Goal: Task Accomplishment & Management: Use online tool/utility

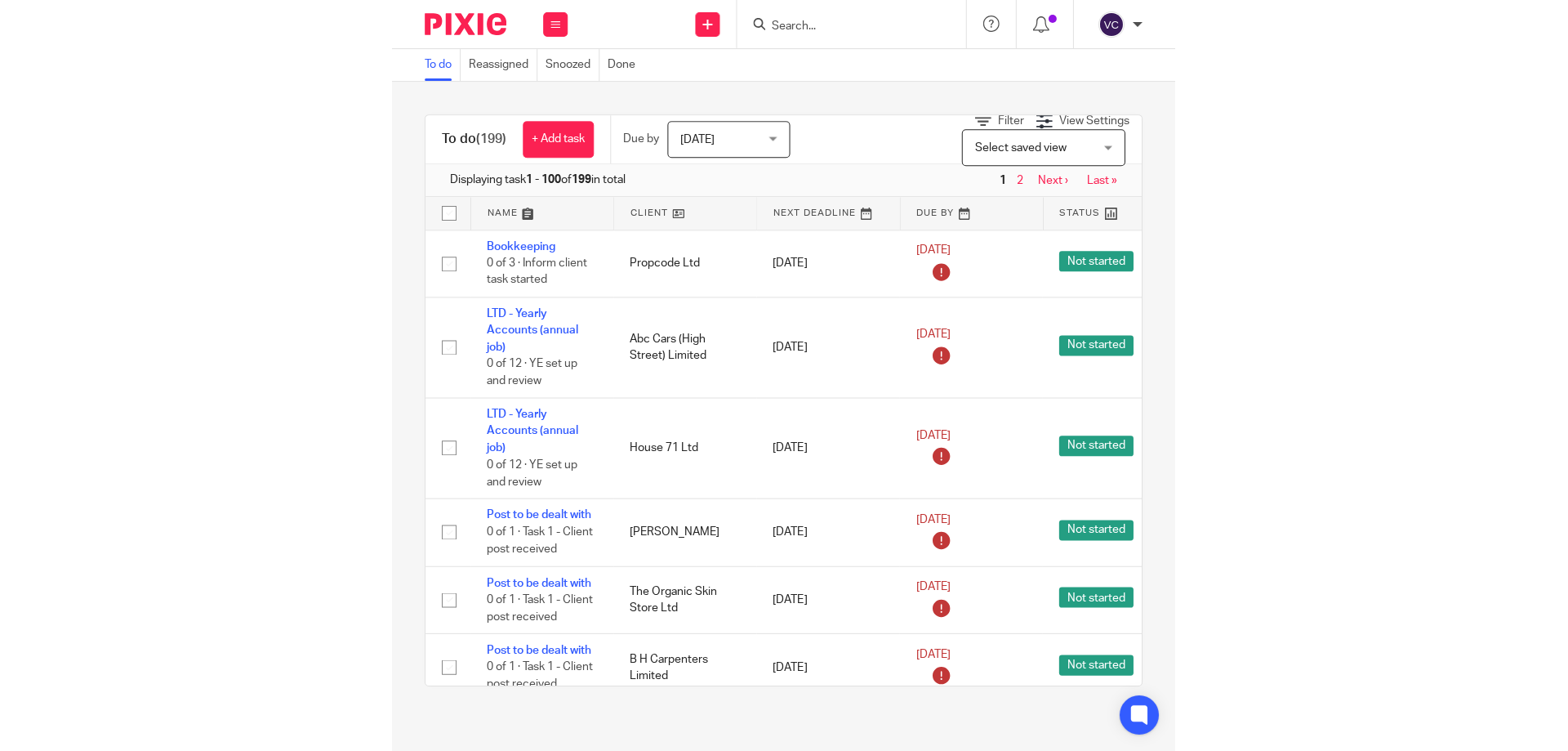
scroll to position [3921, 0]
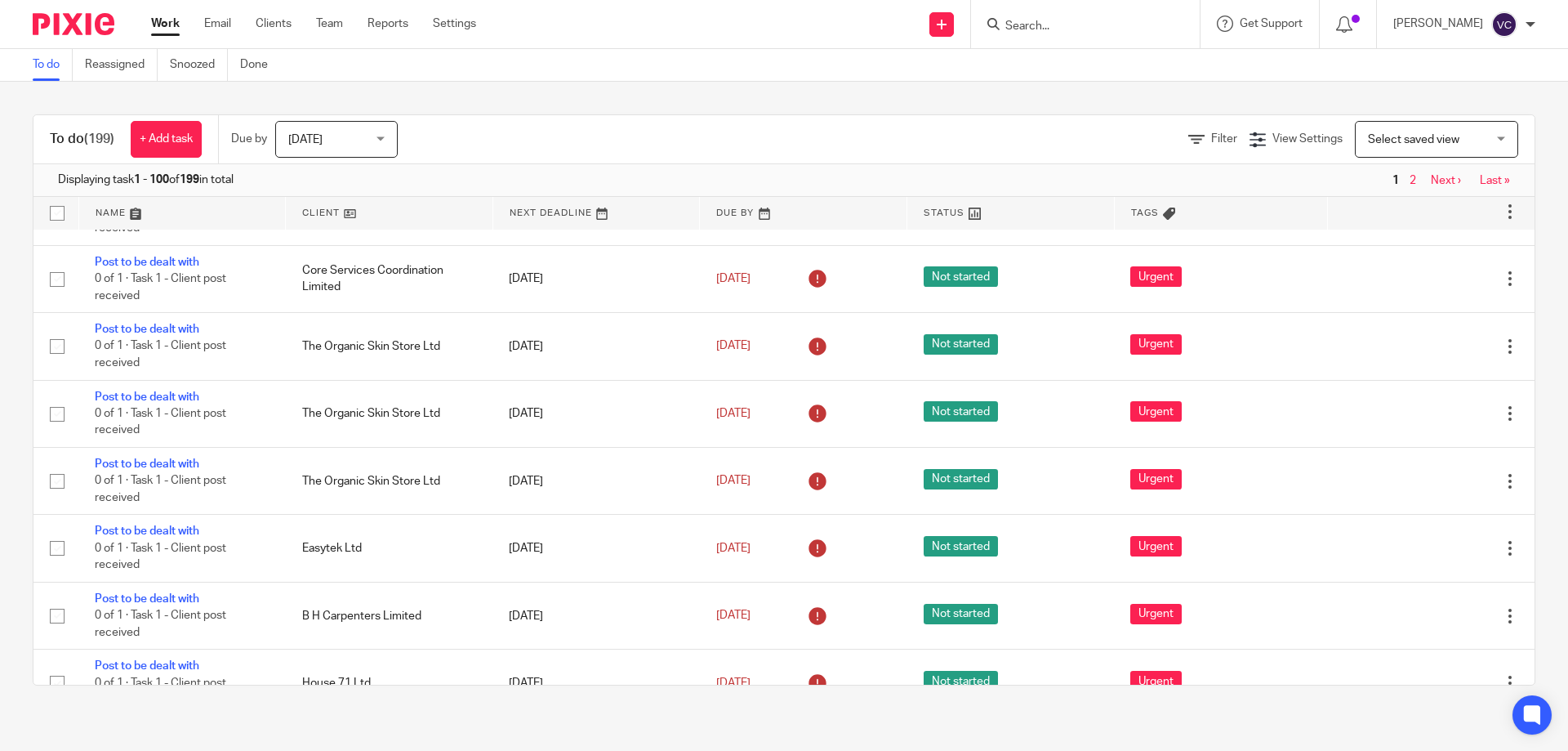
click at [312, 129] on span "[DATE]" at bounding box center [331, 139] width 87 height 35
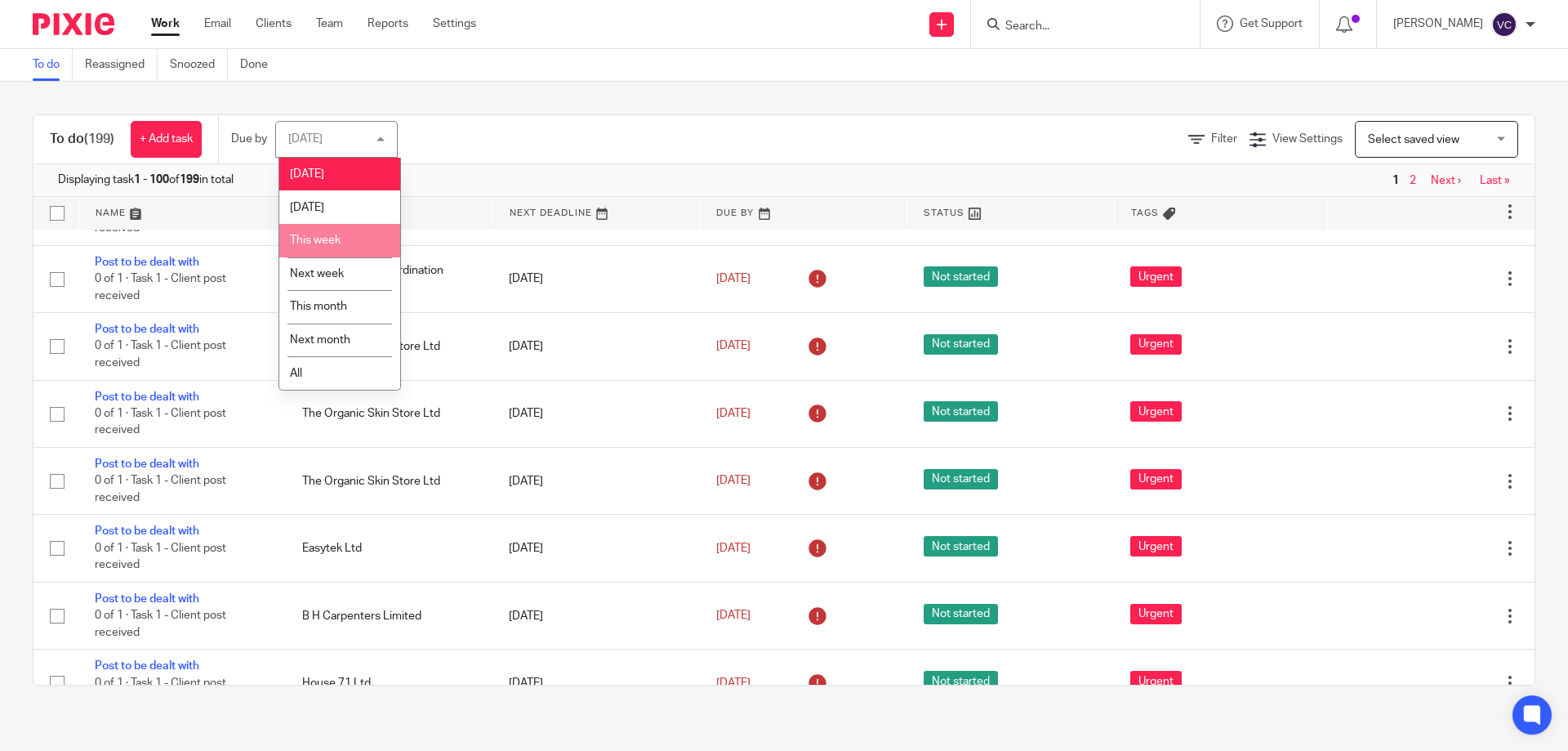
drag, startPoint x: 442, startPoint y: 103, endPoint x: 493, endPoint y: 120, distance: 53.8
click at [442, 102] on div "To do (199) + Add task Due by Today Today Today Tomorrow This week Next week Th…" at bounding box center [784, 400] width 1568 height 637
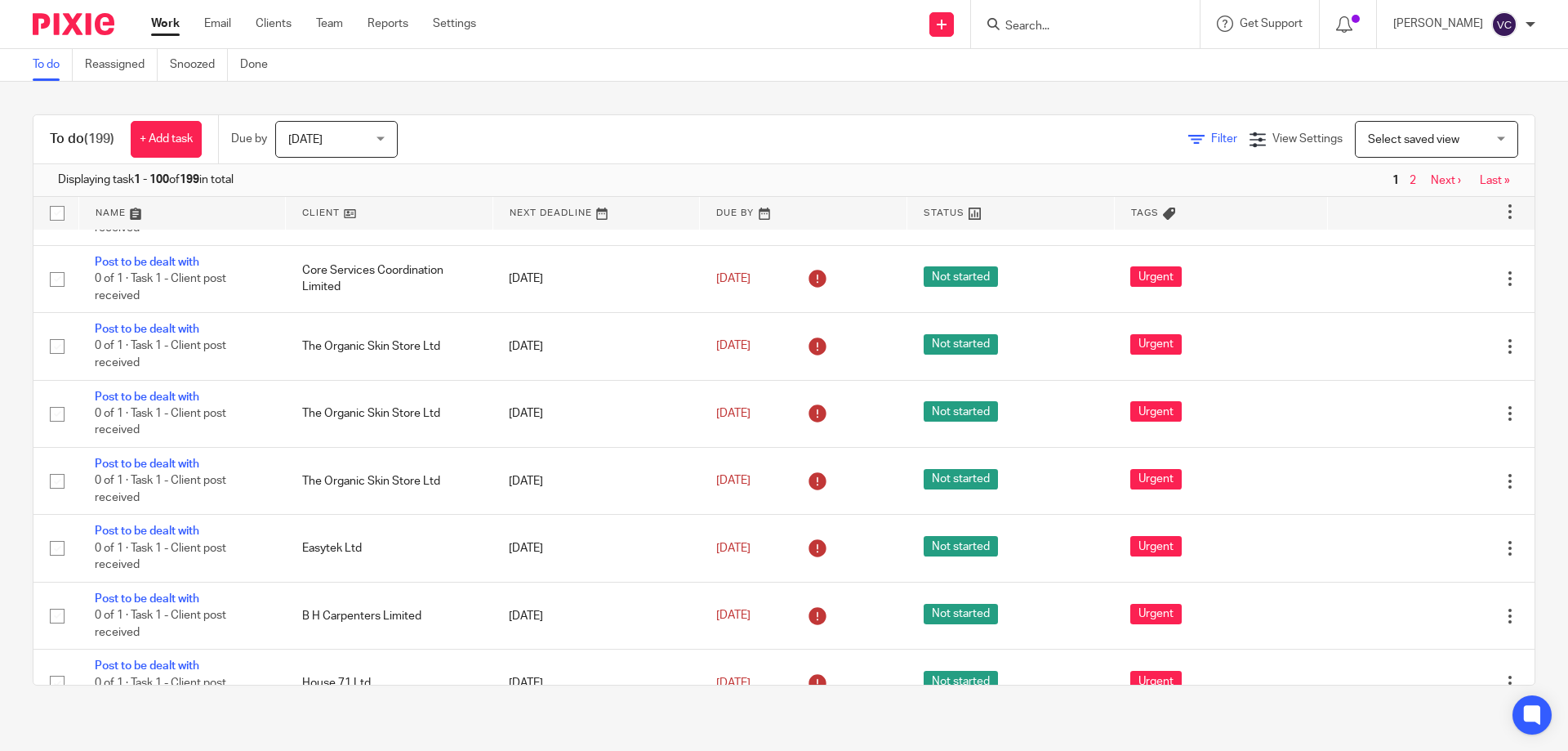
click at [781, 140] on icon at bounding box center [1196, 140] width 16 height 16
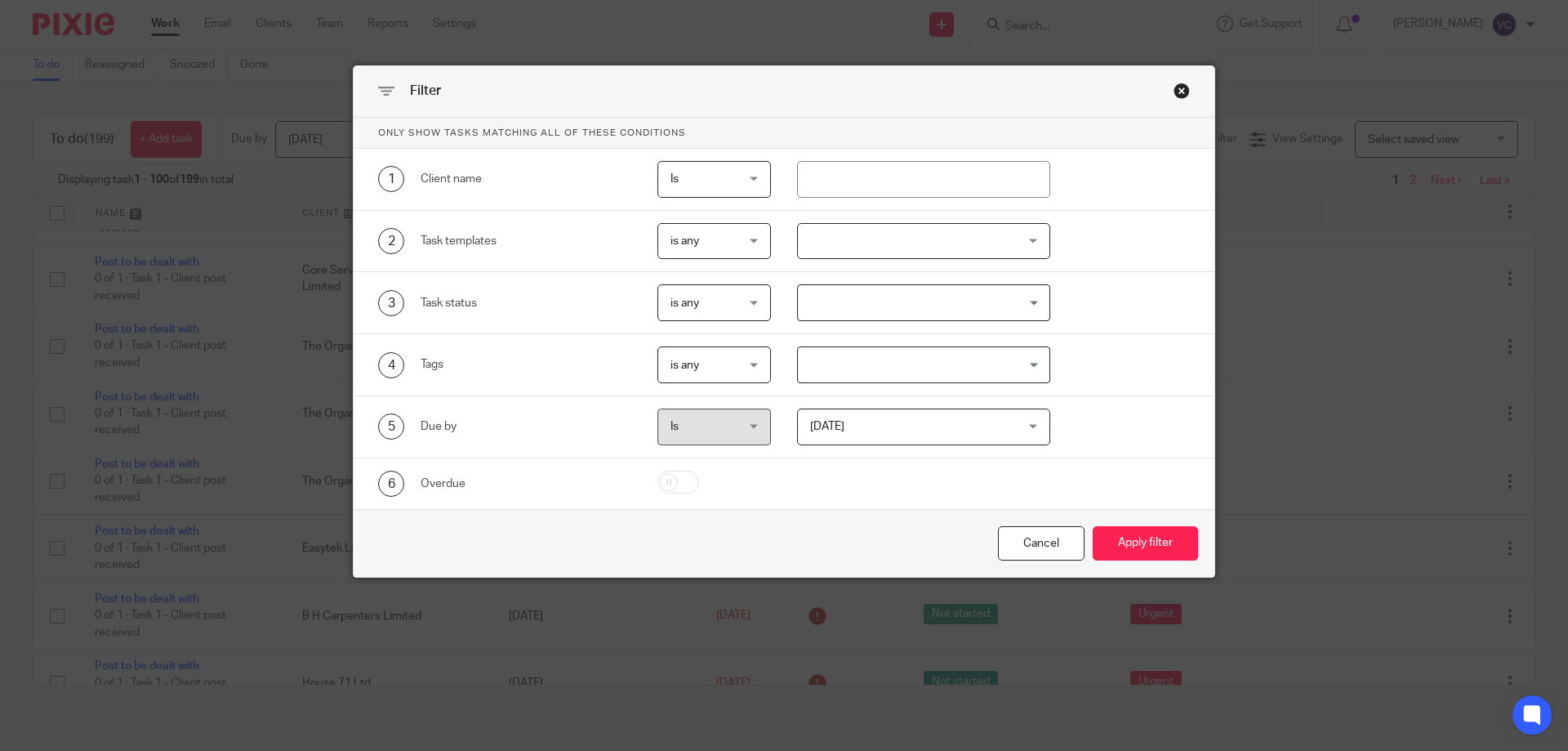
click at [781, 289] on input "Search for option" at bounding box center [920, 302] width 242 height 29
click at [781, 302] on input "Search for option" at bounding box center [920, 302] width 242 height 29
click at [781, 245] on div at bounding box center [924, 241] width 254 height 36
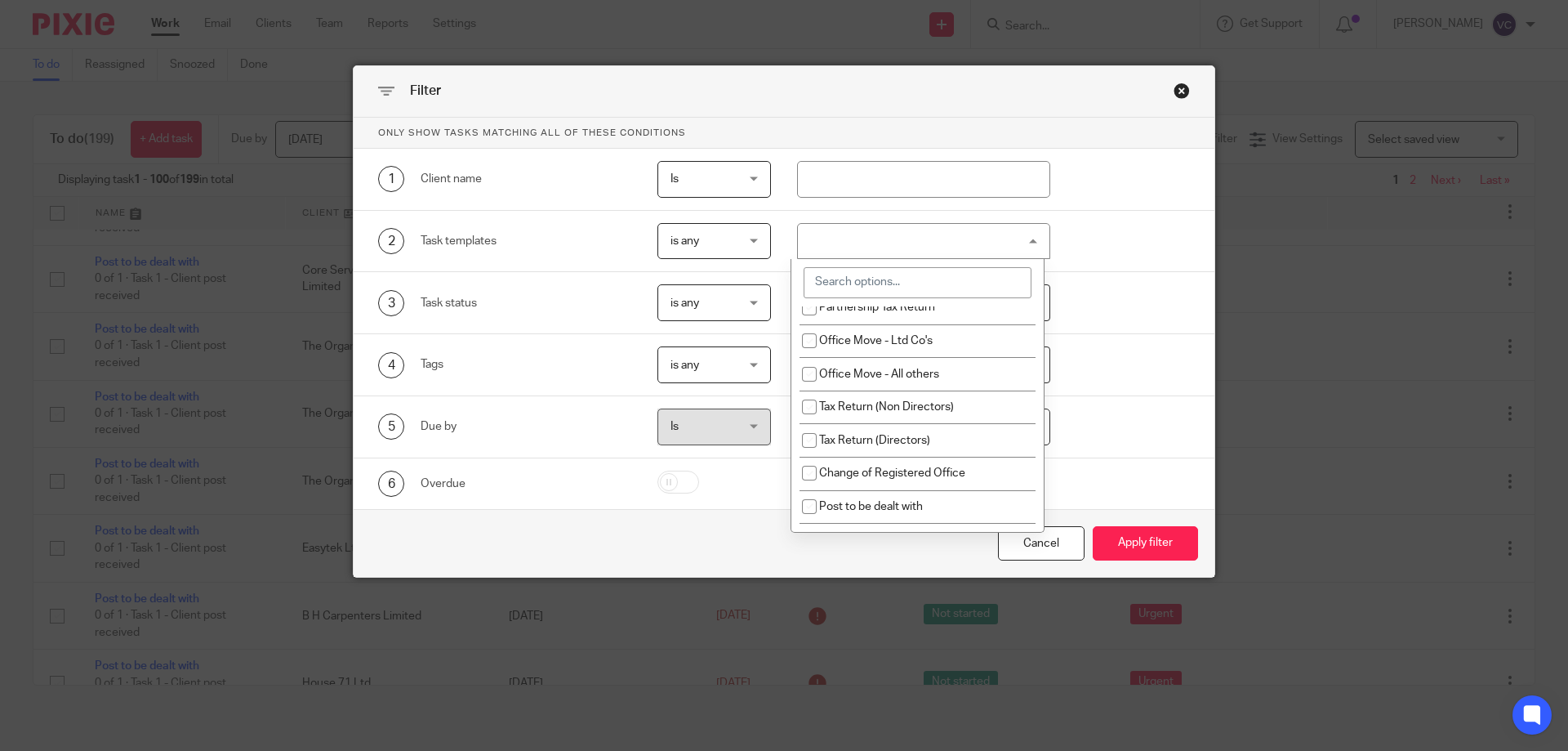
scroll to position [1470, 0]
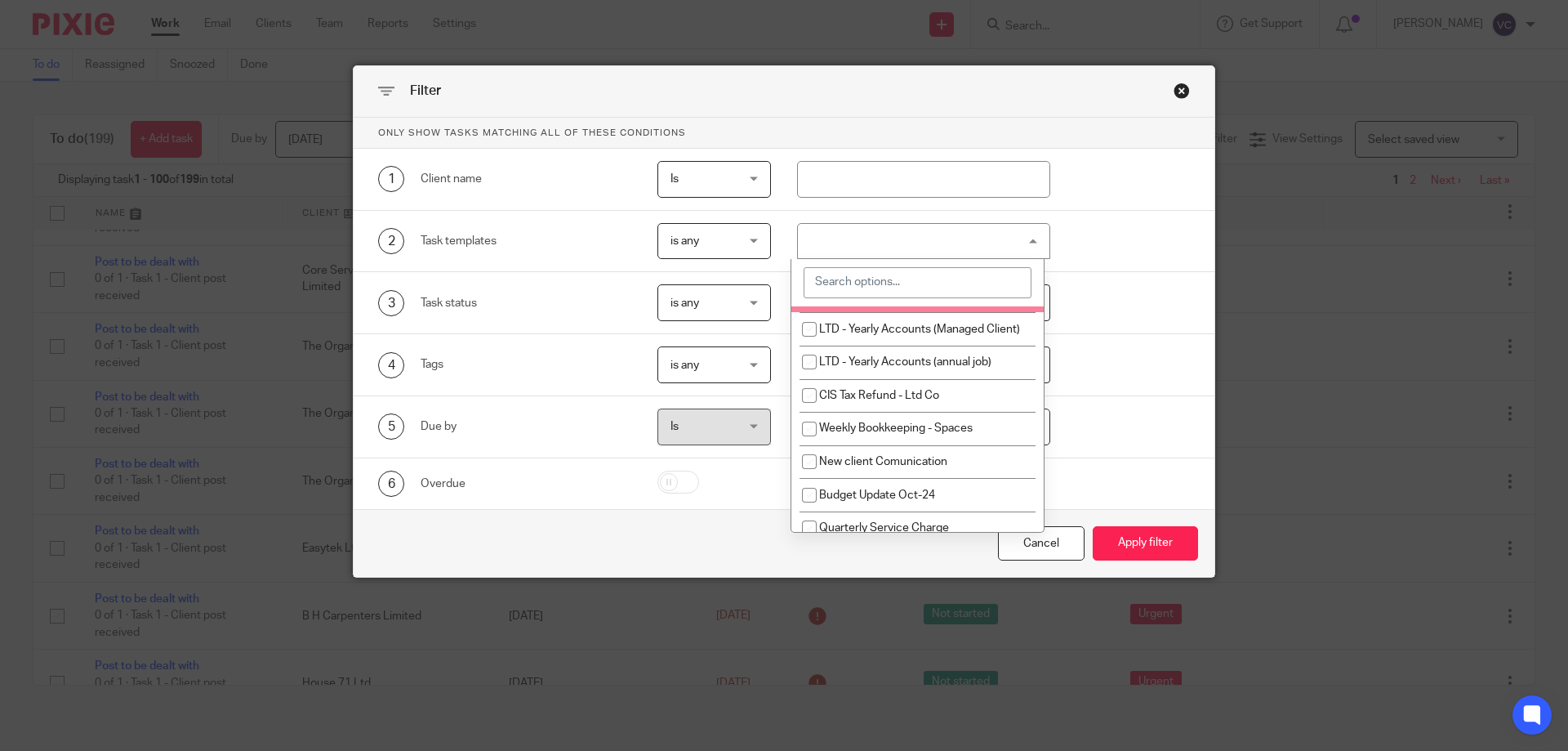
click at [781, 285] on input "search" at bounding box center [918, 283] width 228 height 31
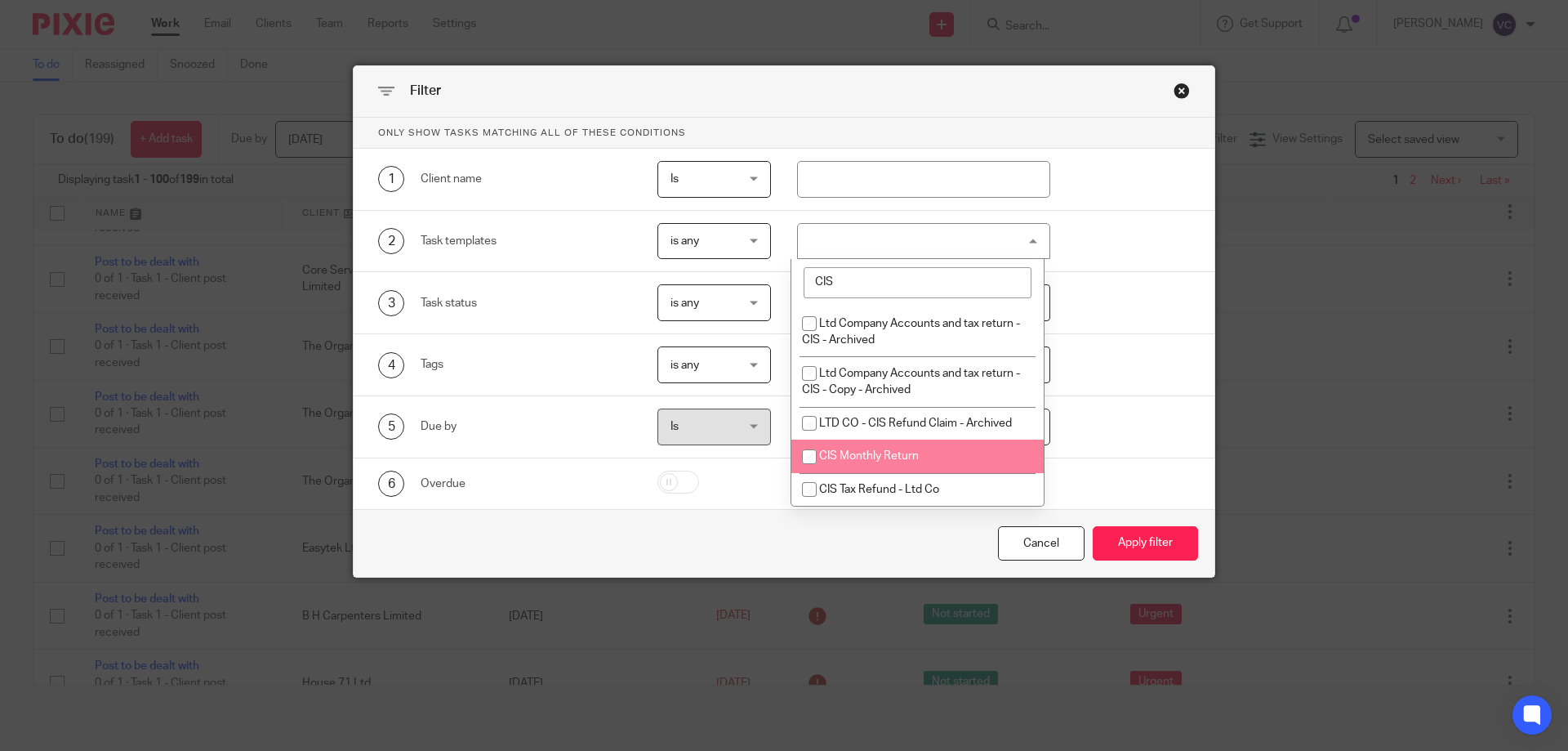
type input "CIS"
click at [781, 453] on input "checkbox" at bounding box center [809, 457] width 31 height 31
checkbox input "true"
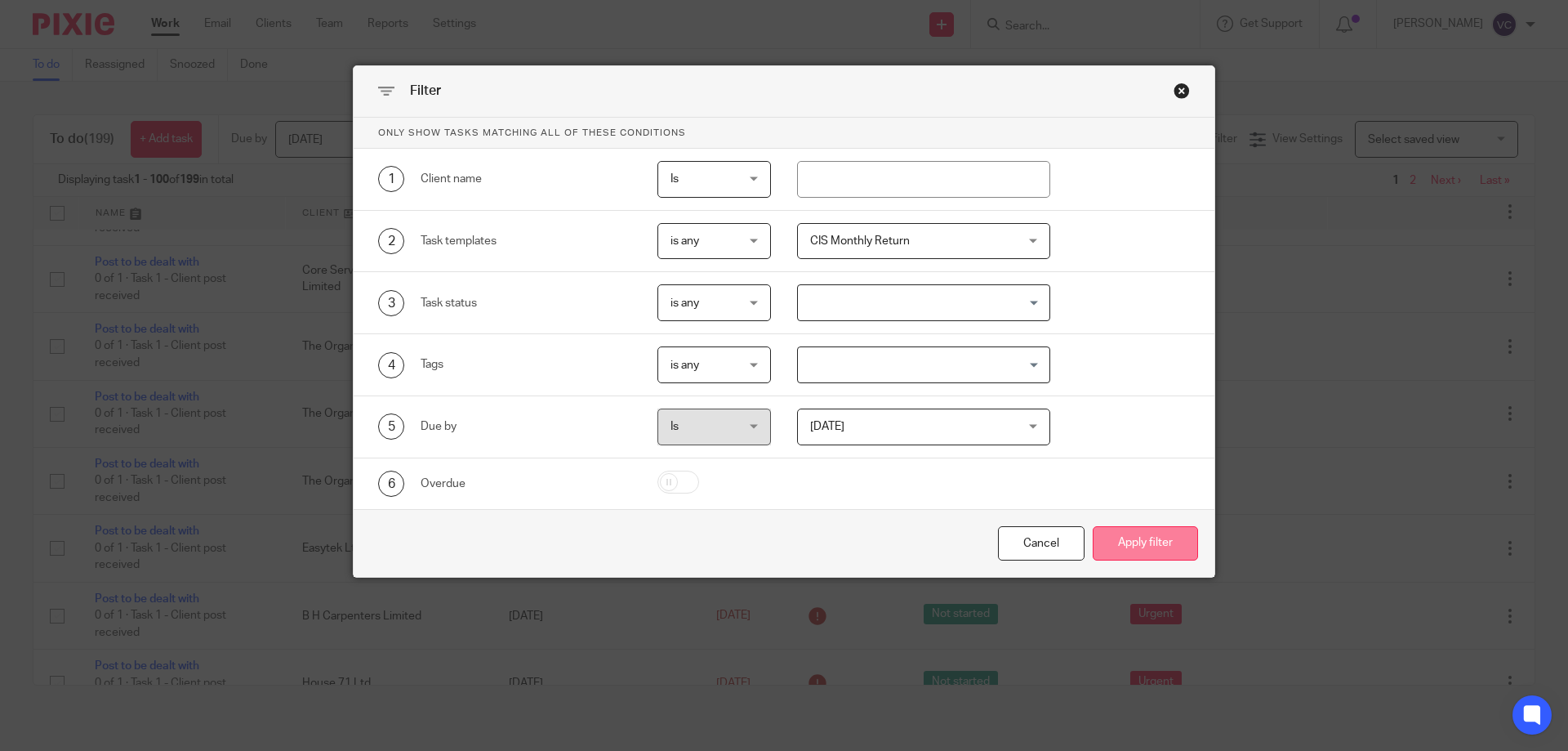
click at [781, 540] on button "Apply filter" at bounding box center [1145, 544] width 105 height 35
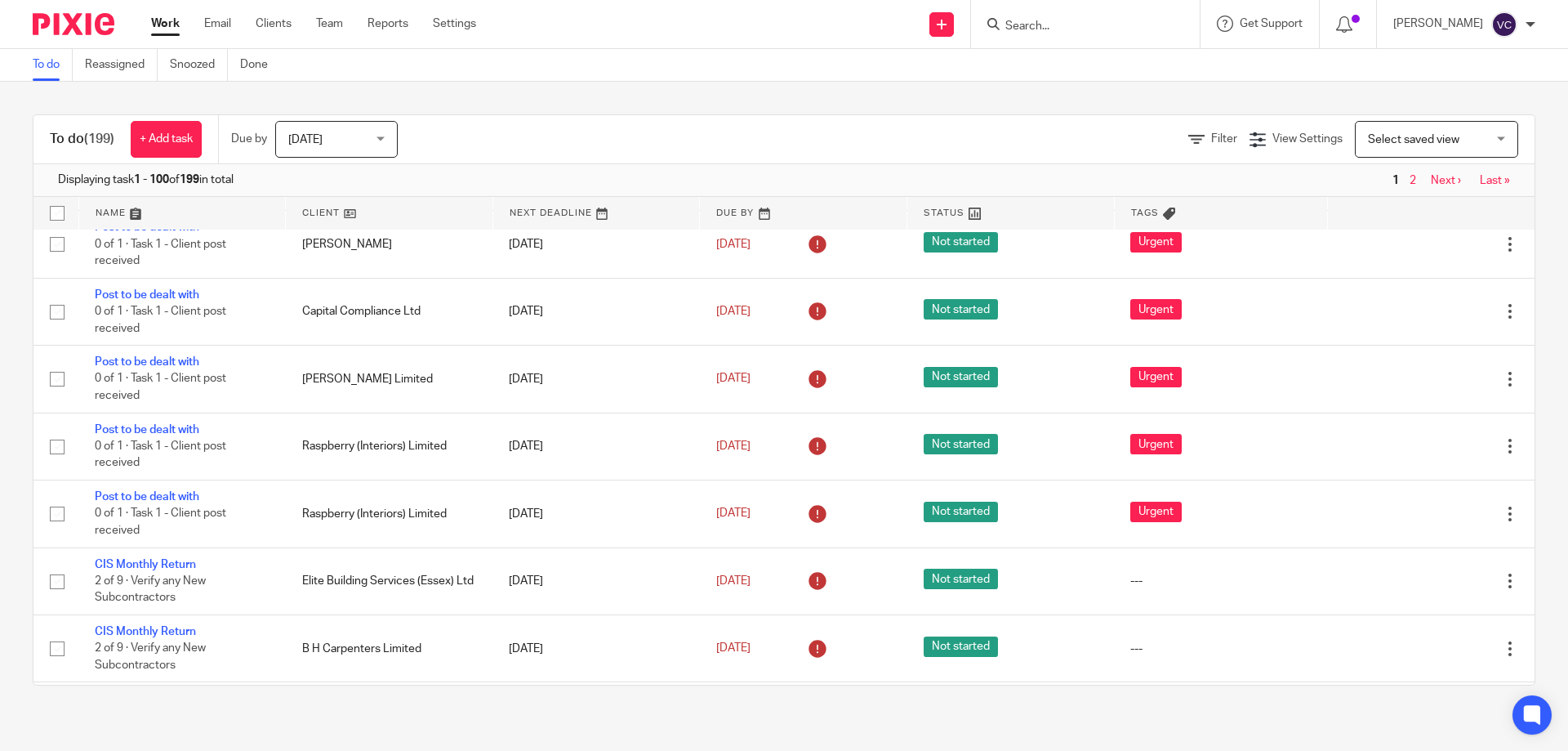
scroll to position [5381, 0]
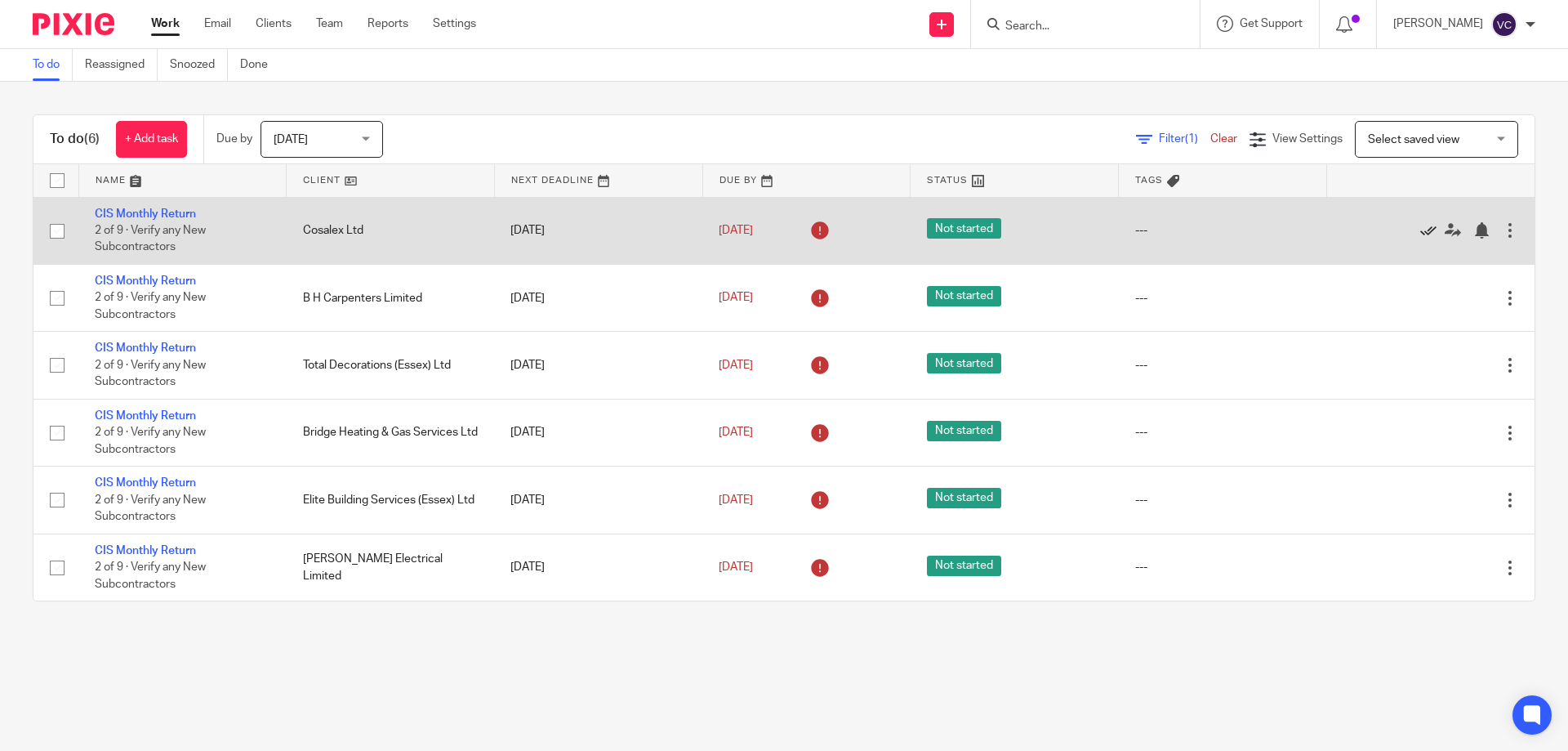
click at [1421, 231] on icon at bounding box center [1428, 230] width 16 height 16
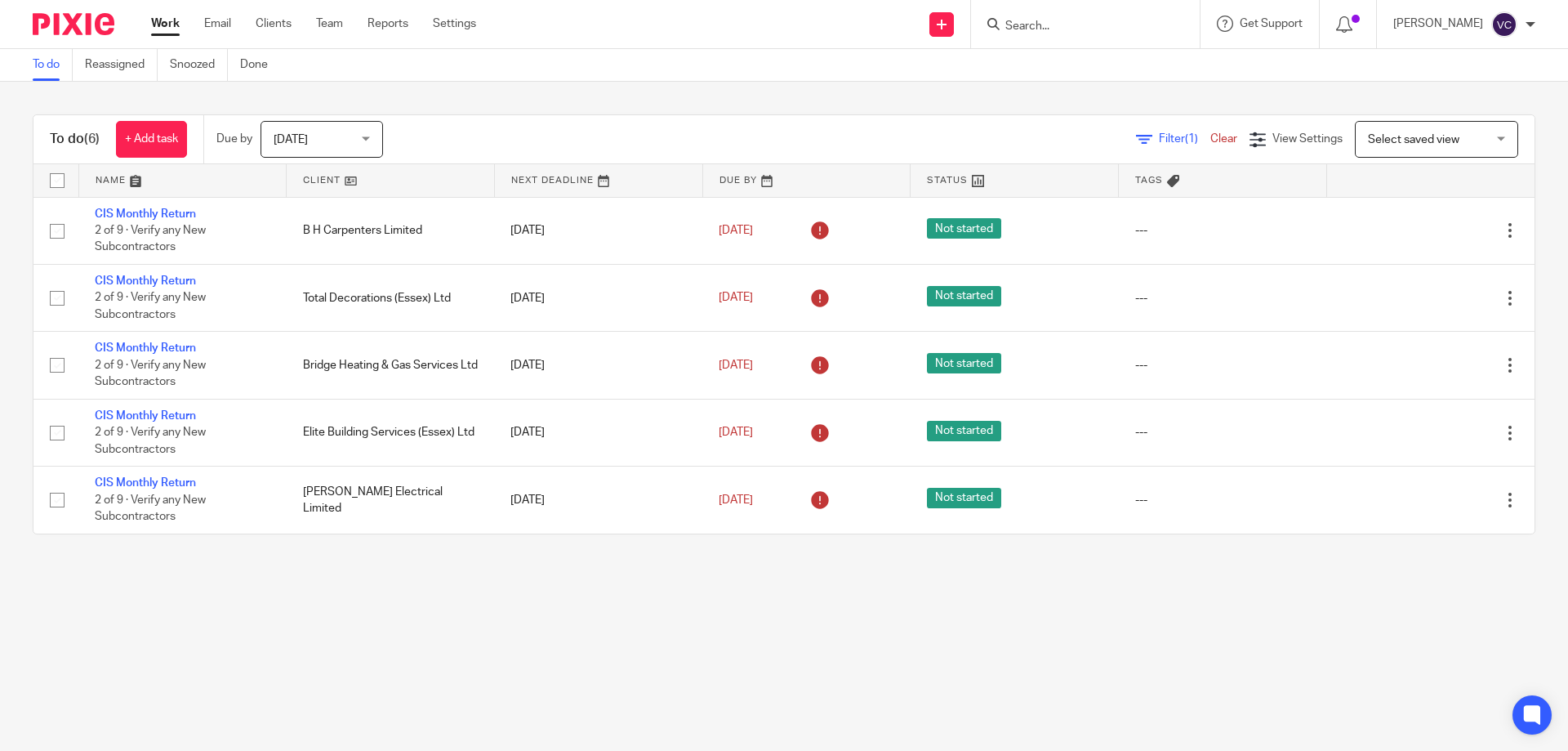
click at [353, 653] on main "To do Reassigned Snoozed Done To do (6) + Add task Due by [DATE] [DATE] [DATE] …" at bounding box center [784, 376] width 1568 height 751
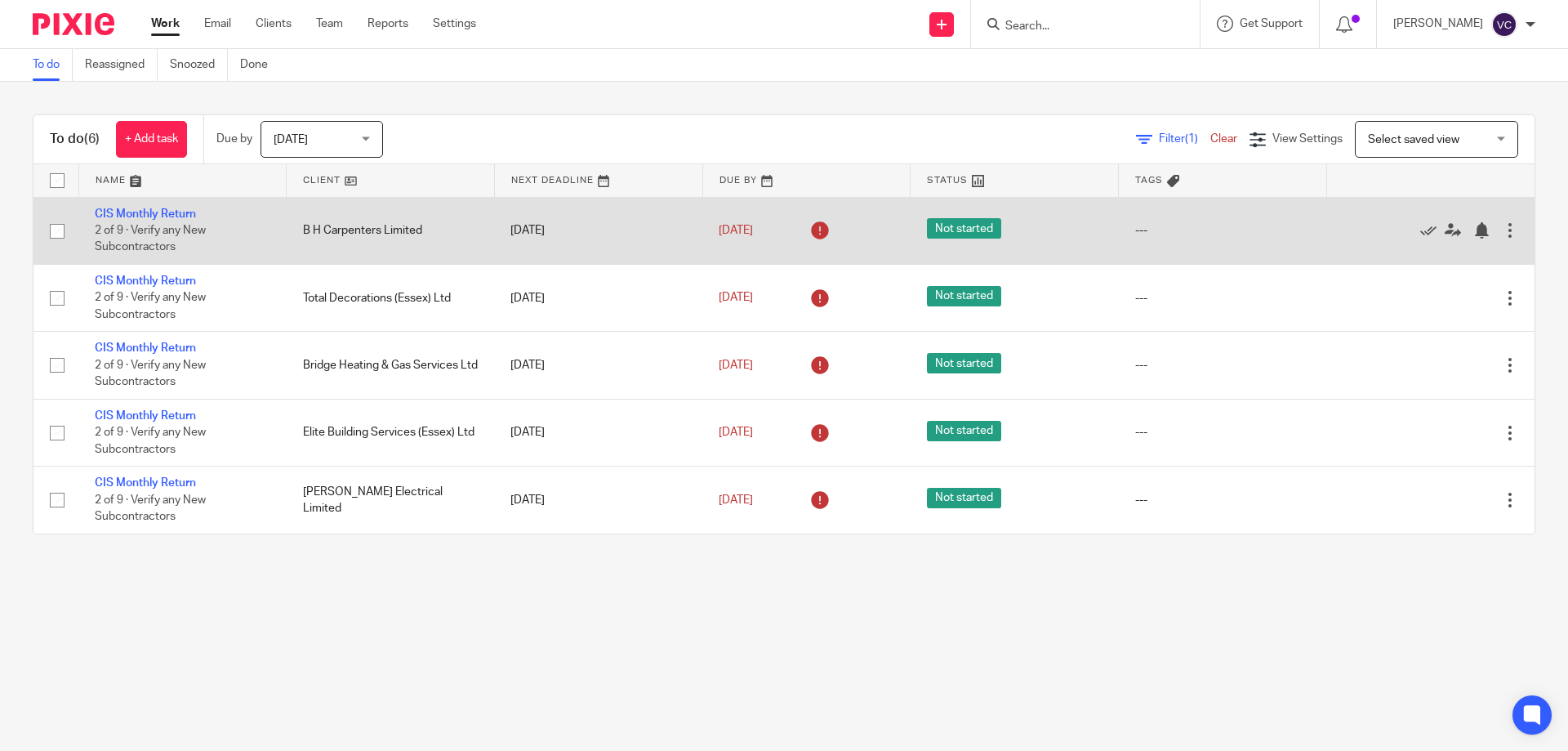
drag, startPoint x: 200, startPoint y: 517, endPoint x: 39, endPoint y: 233, distance: 326.5
click at [77, 233] on tbody "No client selected No client selected [STREET_ADDRESS] (Freehold) Company Limit…" at bounding box center [784, 365] width 1501 height 336
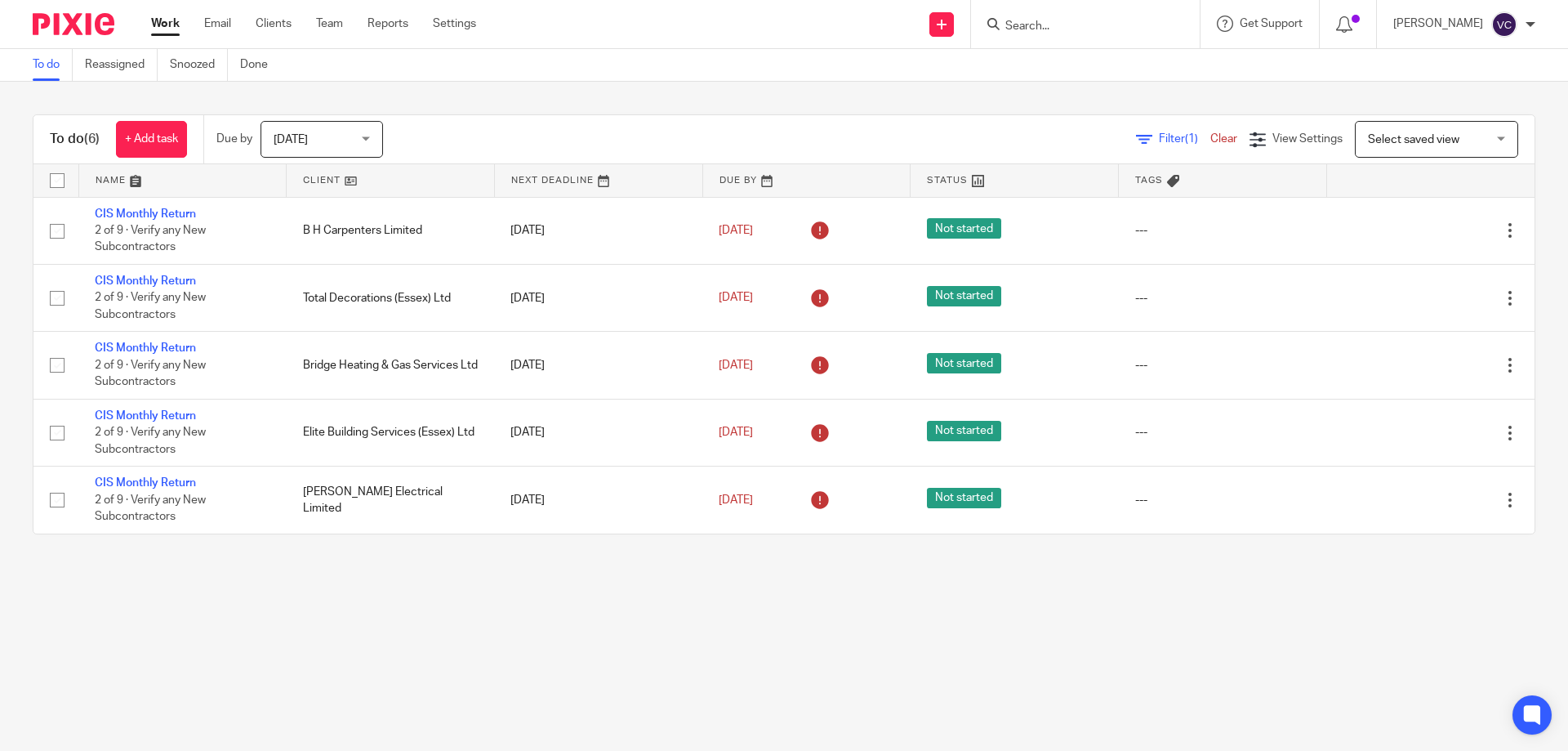
click at [0, 216] on div "To do (6) + Add task Due by [DATE] [DATE] [DATE] [DATE] This week Next week Thi…" at bounding box center [784, 323] width 1568 height 485
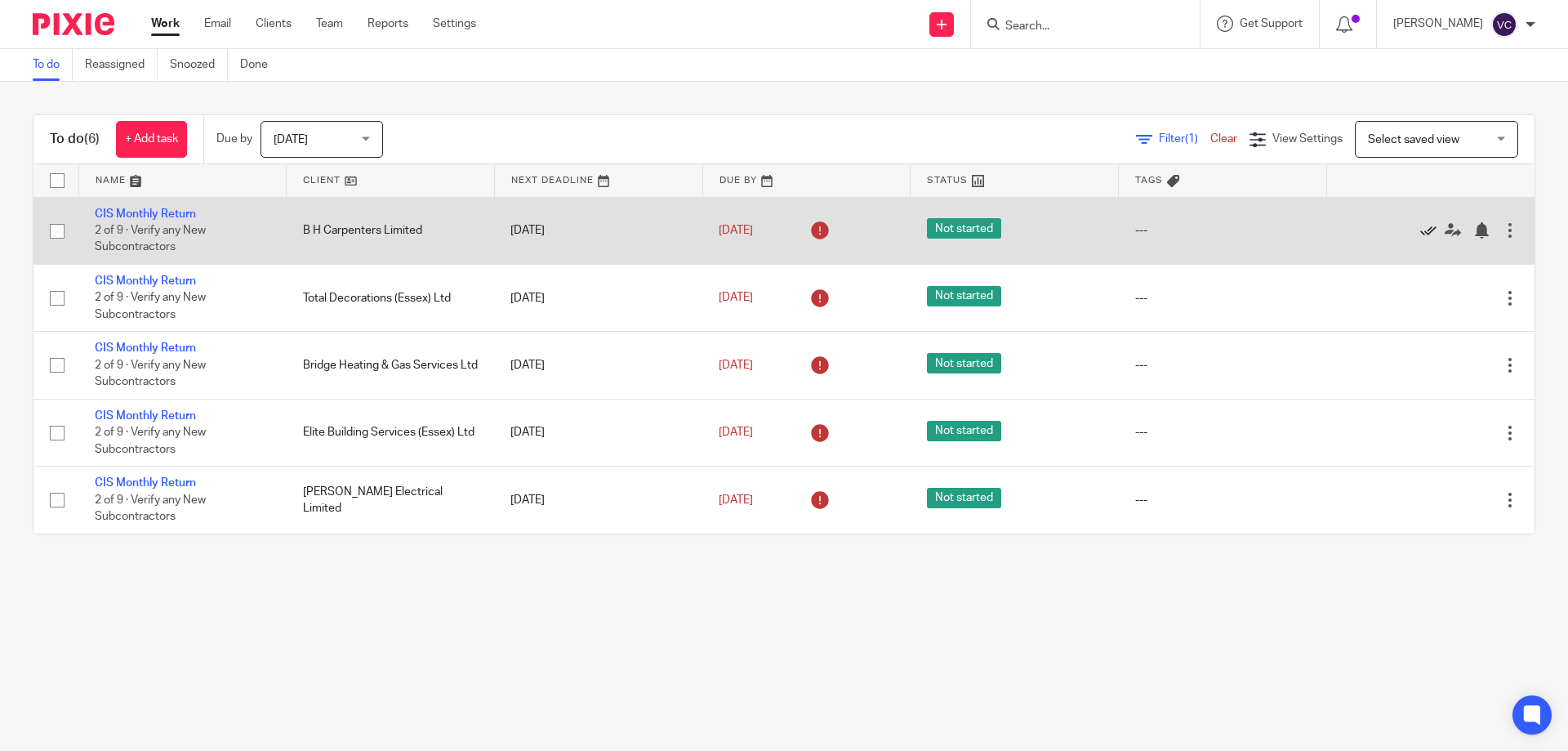
click at [1421, 230] on icon at bounding box center [1428, 230] width 16 height 16
